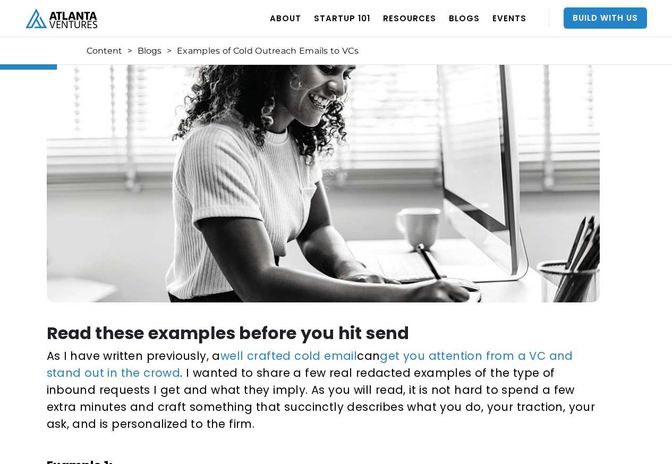
scroll to position [319, 0]
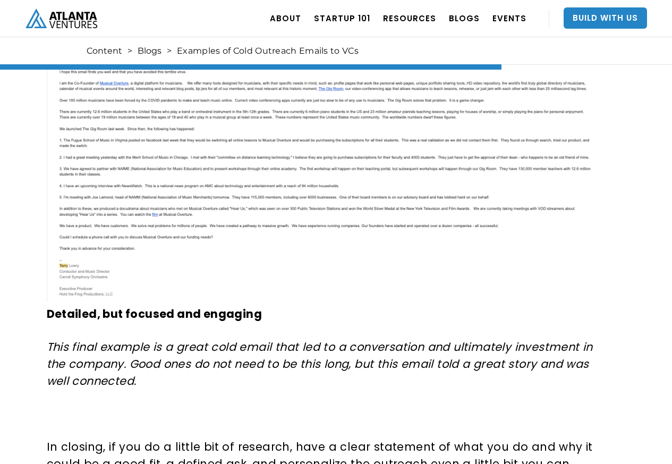
scroll to position [4142, 0]
